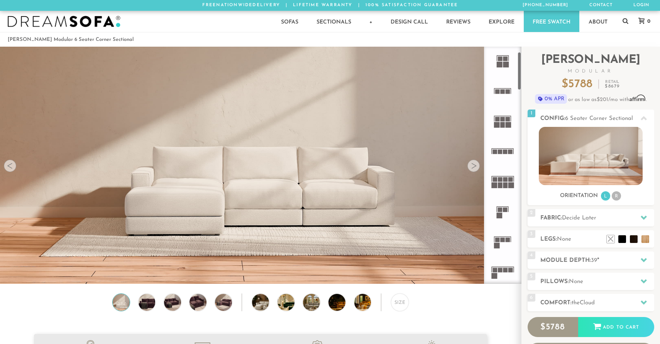
scroll to position [34, 0]
click at [506, 184] on rect at bounding box center [505, 183] width 5 height 6
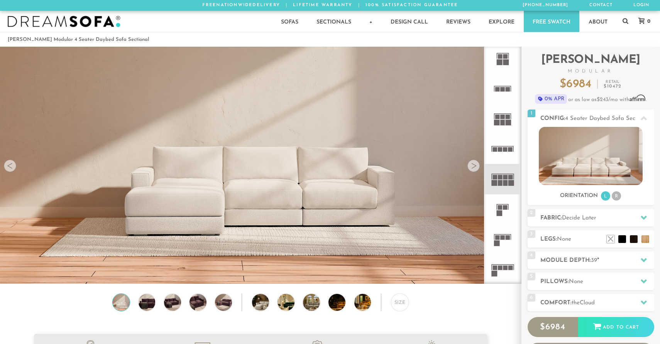
click at [498, 267] on rect at bounding box center [500, 268] width 5 height 5
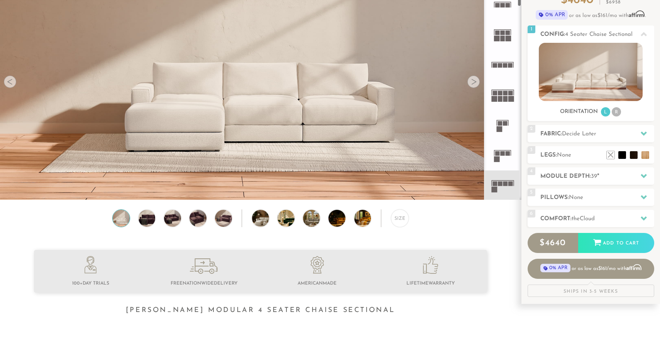
scroll to position [85, 0]
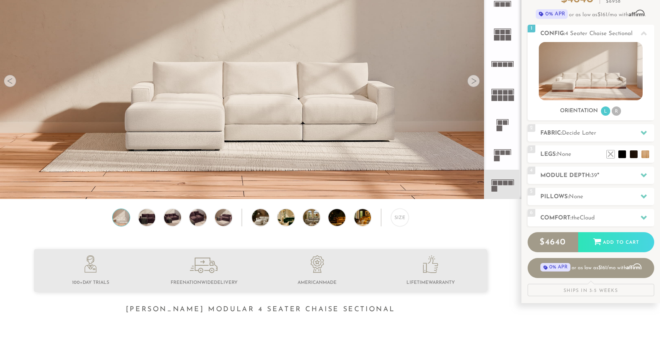
click at [146, 226] on div "Size" at bounding box center [260, 220] width 521 height 22
click at [140, 222] on img at bounding box center [147, 217] width 20 height 17
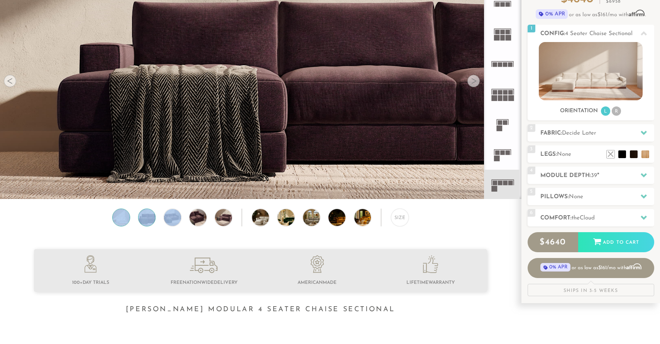
click at [126, 220] on img at bounding box center [121, 217] width 20 height 17
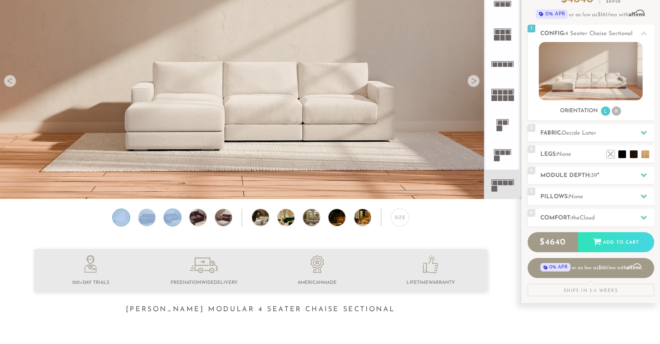
click at [170, 220] on img at bounding box center [172, 217] width 20 height 17
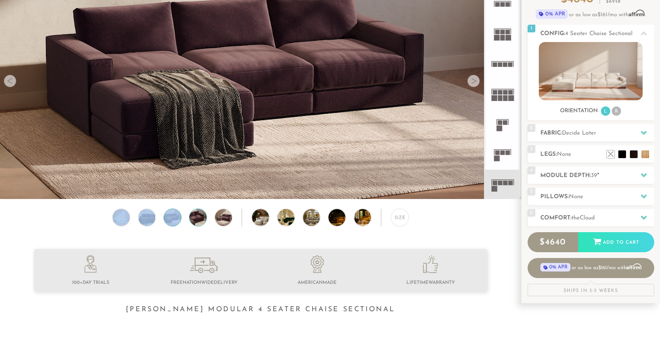
click at [189, 220] on img at bounding box center [197, 217] width 20 height 17
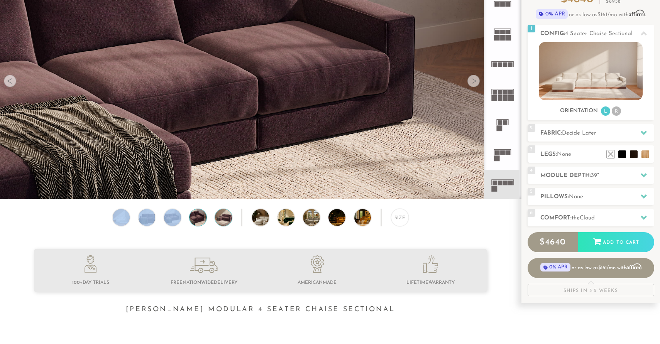
click at [218, 219] on img at bounding box center [223, 217] width 20 height 17
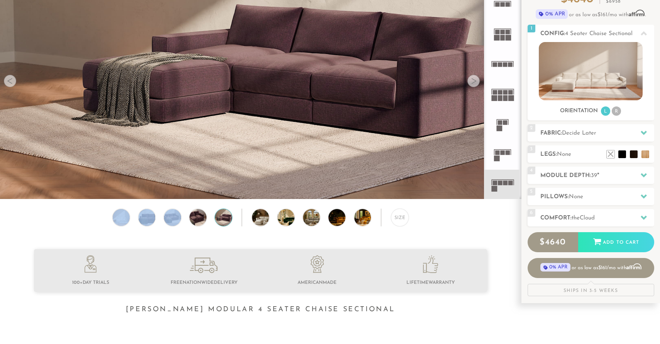
scroll to position [34, 0]
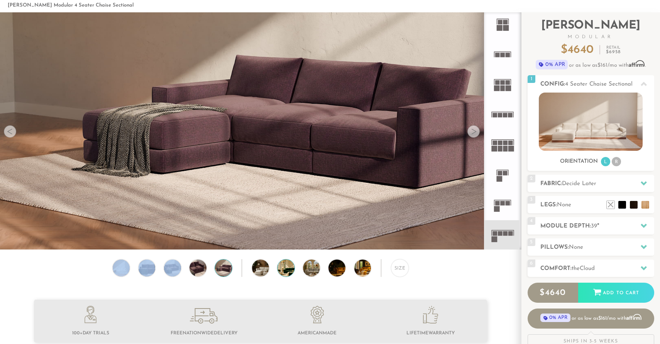
click at [286, 273] on img at bounding box center [292, 268] width 30 height 17
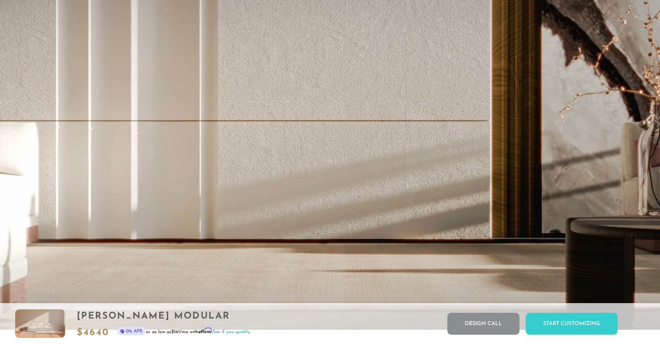
scroll to position [0, 0]
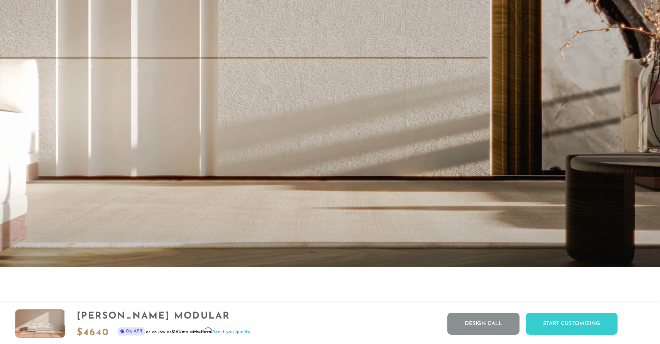
click at [385, 315] on div "[PERSON_NAME] Modular $ 4640 0% APR or as low as $161 /mo with Affirm . See if …" at bounding box center [330, 323] width 660 height 41
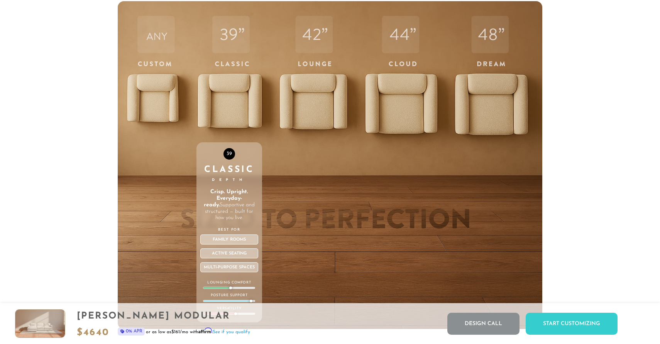
scroll to position [2760, 0]
